Goal: Task Accomplishment & Management: Use online tool/utility

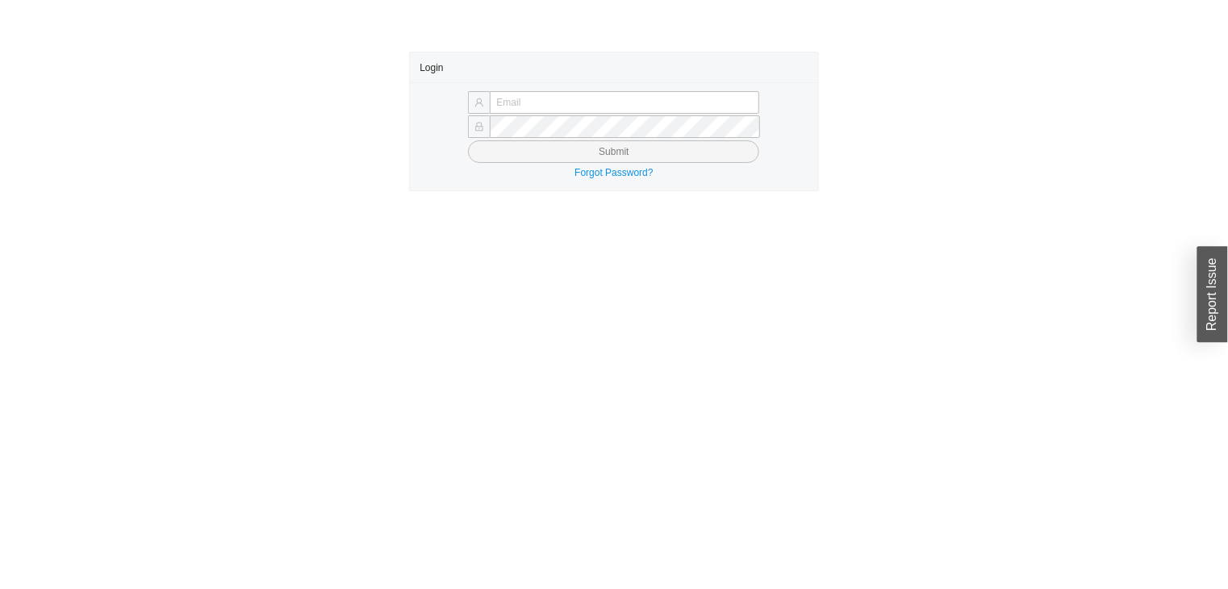
type input "Joedally@asbathnj.com"
click at [509, 158] on button "Submit" at bounding box center [613, 151] width 291 height 23
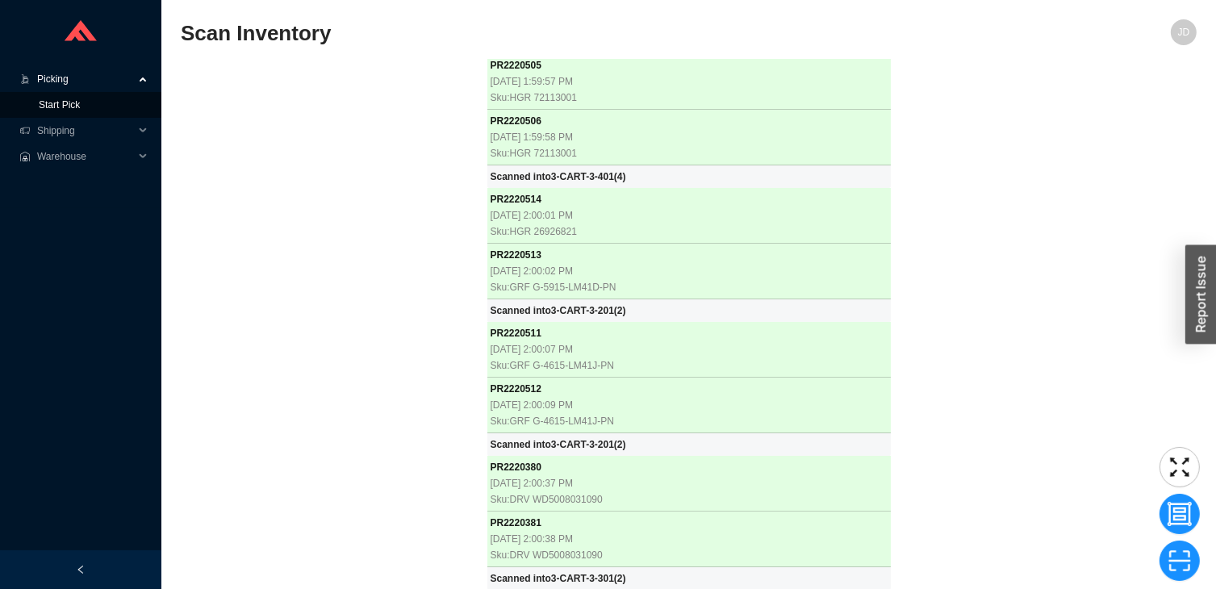
click at [45, 111] on link "Start Pick" at bounding box center [59, 104] width 41 height 11
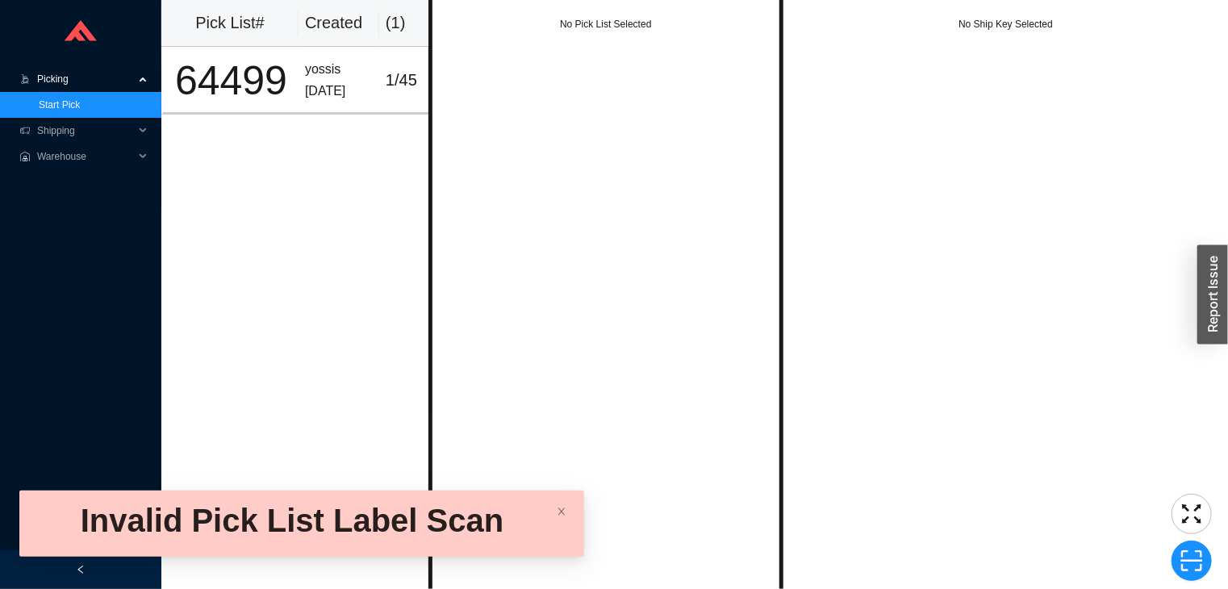
click at [39, 99] on link "Start Pick" at bounding box center [59, 104] width 41 height 11
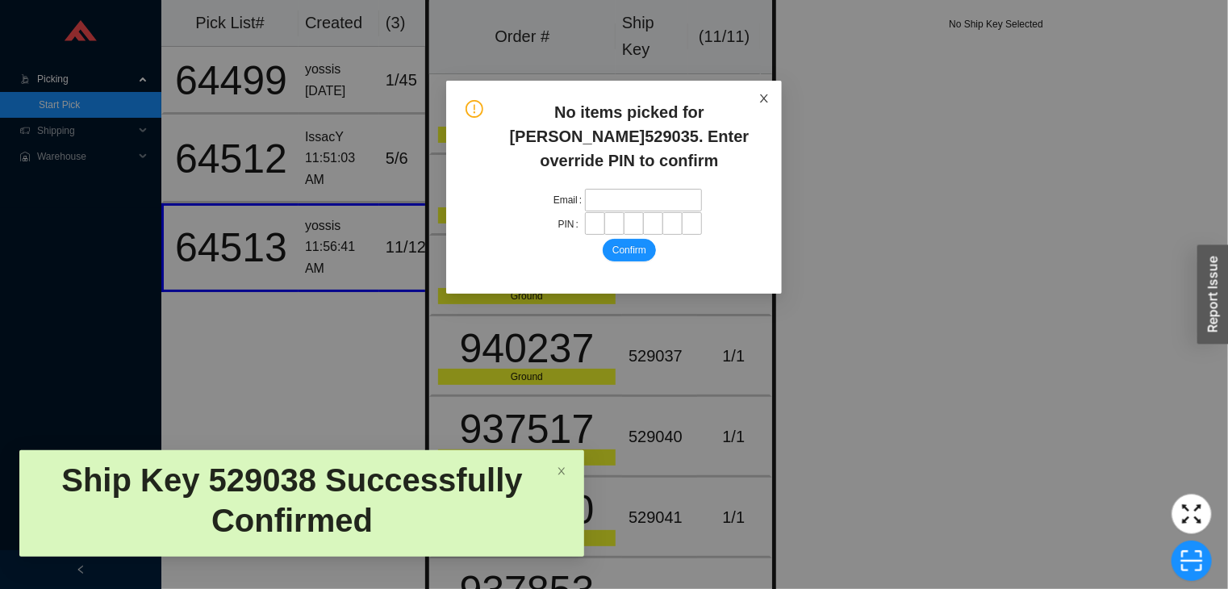
click at [762, 98] on icon "close" at bounding box center [764, 98] width 11 height 11
